Goal: Use online tool/utility: Use online tool/utility

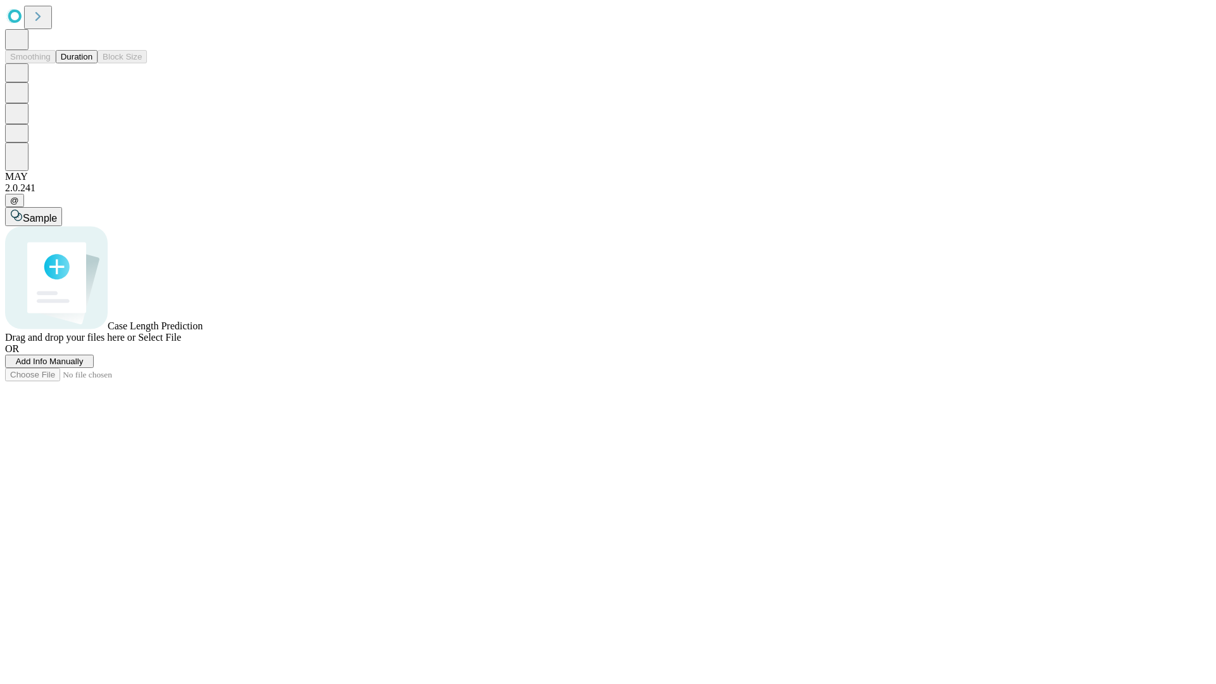
click at [92, 63] on button "Duration" at bounding box center [77, 56] width 42 height 13
click at [57, 213] on span "Sample" at bounding box center [40, 218] width 34 height 11
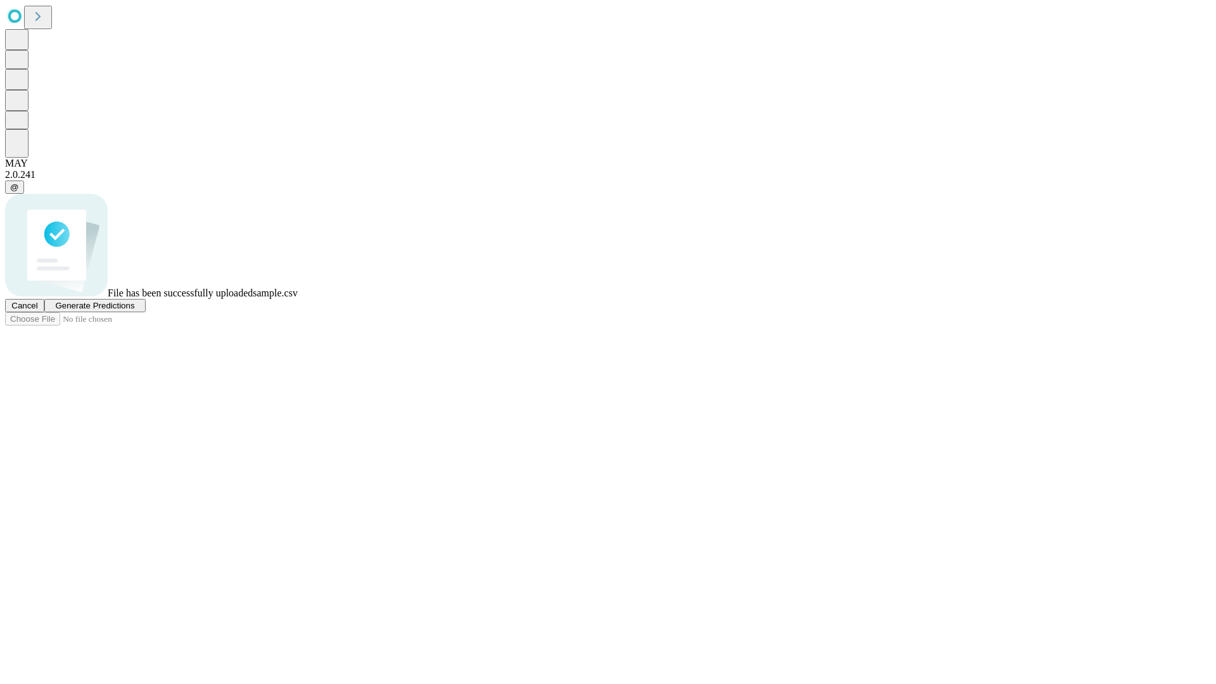
click at [134, 310] on span "Generate Predictions" at bounding box center [94, 306] width 79 height 10
